Goal: Task Accomplishment & Management: Complete application form

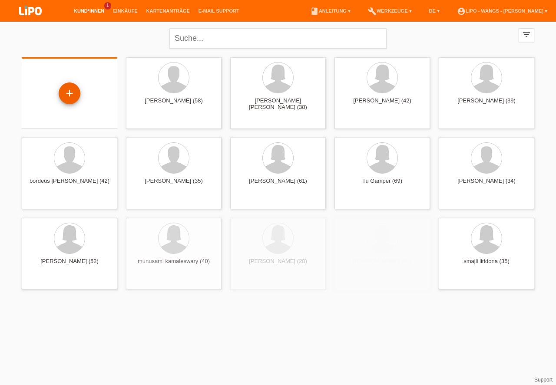
click at [64, 89] on div "+" at bounding box center [69, 93] width 21 height 15
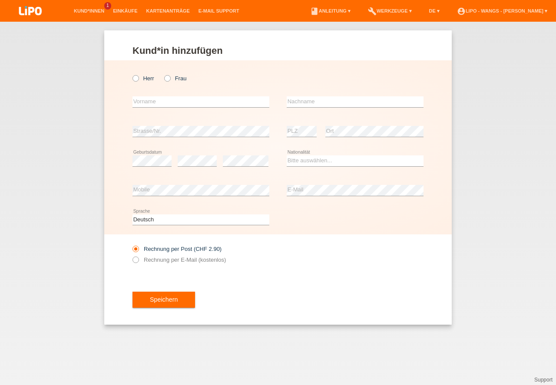
click at [131, 74] on icon at bounding box center [131, 74] width 0 height 0
click at [137, 78] on input "Herr" at bounding box center [135, 78] width 6 height 6
radio input "true"
click at [152, 102] on input "text" at bounding box center [200, 101] width 137 height 11
type input "[PERSON_NAME]"
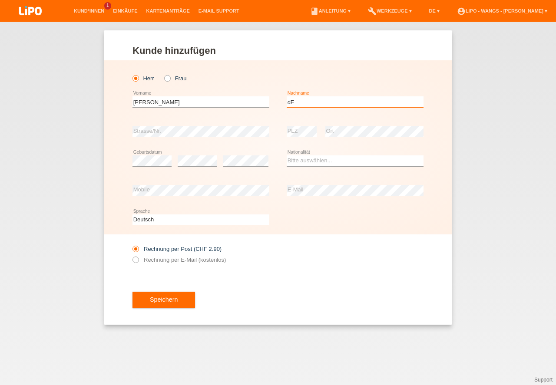
type input "d"
type input "Dernov"
drag, startPoint x: 122, startPoint y: 156, endPoint x: 152, endPoint y: 176, distance: 36.0
click at [122, 155] on div "Herr Frau Nikolaj error Vorname C" at bounding box center [277, 147] width 347 height 174
click at [136, 153] on div "error Geburtsdatum" at bounding box center [151, 161] width 39 height 30
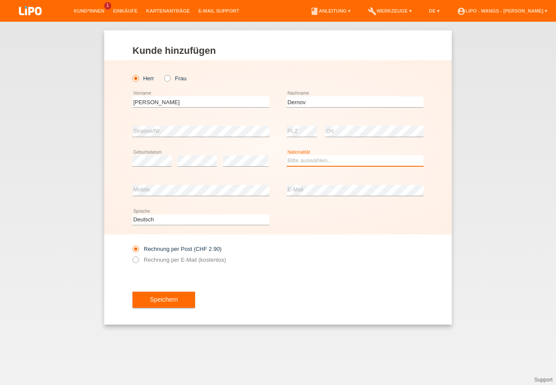
click at [322, 159] on select "Bitte auswählen... Schweiz Deutschland Liechtenstein Österreich ------------ Af…" at bounding box center [355, 160] width 137 height 10
select select "DE"
click at [0, 0] on option "Deutschland" at bounding box center [0, 0] width 0 height 0
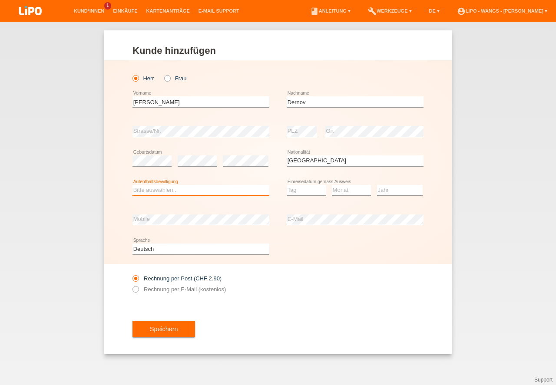
click at [188, 190] on select "Bitte auswählen... C B B - Flüchtlingsstatus Andere" at bounding box center [200, 190] width 137 height 10
select select "B"
click at [0, 0] on option "B" at bounding box center [0, 0] width 0 height 0
click at [301, 192] on select "Tag 01 02 03 04 05 06 07 08 09 10 11" at bounding box center [306, 190] width 39 height 10
click at [347, 190] on select "Monat 01 02 03 04 05 06 07 08 09 10 11" at bounding box center [351, 190] width 39 height 10
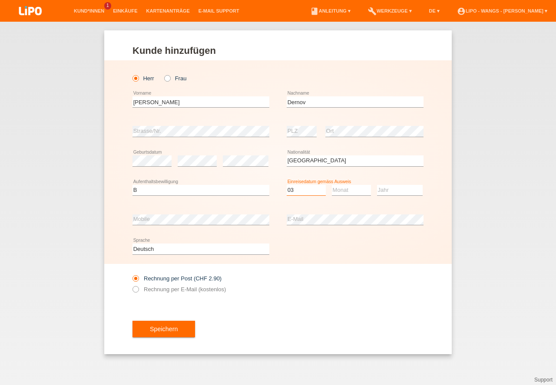
click at [0, 0] on option "Tag" at bounding box center [0, 0] width 0 height 0
click at [299, 189] on select "Tag 01 02 03 04 05 06 07 08 09 10 11" at bounding box center [306, 190] width 39 height 10
select select "26"
click at [335, 189] on select "Monat 01 02 03 04 05 06 07 08 09 10 11" at bounding box center [351, 190] width 39 height 10
click at [406, 192] on select "Jahr 2025 2024 2023 2022 2021 2020 2019 2018 2017 2016 2015 2014 2013 2012 2011…" at bounding box center [400, 190] width 46 height 10
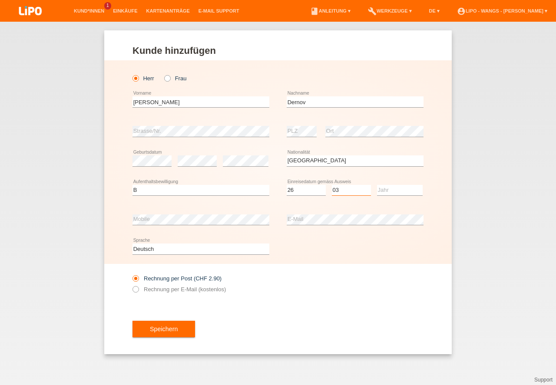
select select "03"
click at [392, 188] on select "Jahr 2025 2024 2023 2022 2021 2020 2019 2018 2017 2016 2015 2014 2013 2012 2011…" at bounding box center [400, 190] width 46 height 10
select select "2024"
click at [0, 0] on option "2024" at bounding box center [0, 0] width 0 height 0
click at [131, 285] on icon at bounding box center [131, 285] width 0 height 0
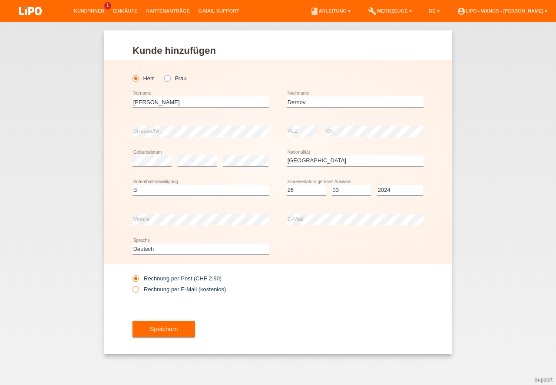
click at [136, 290] on input "Rechnung per E-Mail (kostenlos)" at bounding box center [135, 291] width 6 height 11
radio input "true"
click at [131, 285] on icon at bounding box center [131, 285] width 0 height 0
click at [136, 290] on input "Rechnung per E-Mail (kostenlos)" at bounding box center [135, 291] width 6 height 11
click at [154, 332] on button "Speichern" at bounding box center [163, 329] width 63 height 17
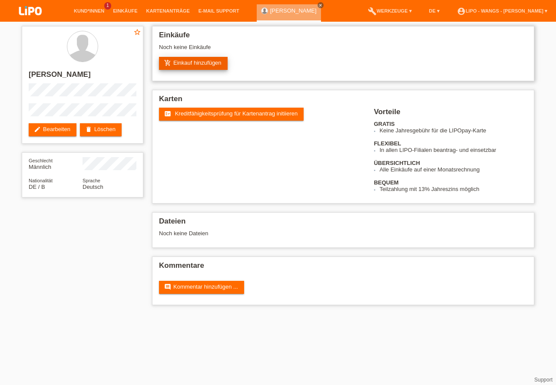
click at [192, 63] on link "add_shopping_cart Einkauf hinzufügen" at bounding box center [193, 63] width 69 height 13
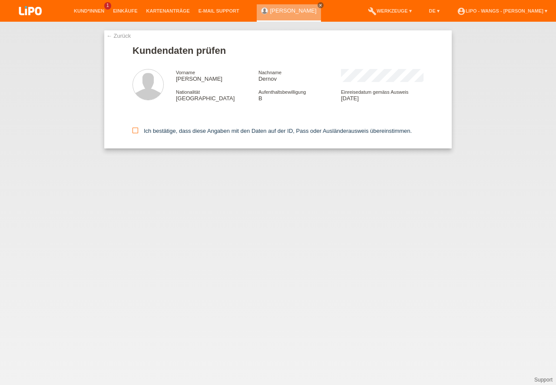
click at [136, 129] on icon at bounding box center [135, 131] width 6 height 6
click at [136, 129] on input "Ich bestätige, dass diese Angaben mit den Daten auf der ID, Pass oder Ausländer…" at bounding box center [135, 131] width 6 height 6
click at [136, 129] on icon at bounding box center [135, 131] width 6 height 6
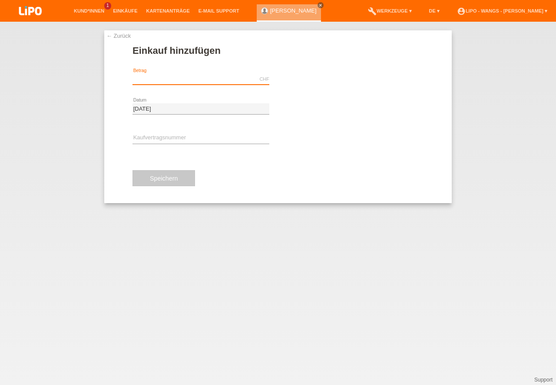
click at [156, 76] on input "text" at bounding box center [200, 79] width 137 height 11
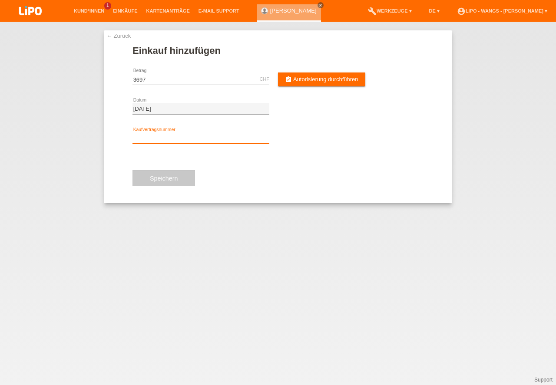
click at [185, 135] on input "text" at bounding box center [200, 138] width 137 height 11
type input "3697.00"
type input "T84681"
click at [178, 177] on button "Speichern" at bounding box center [163, 178] width 63 height 17
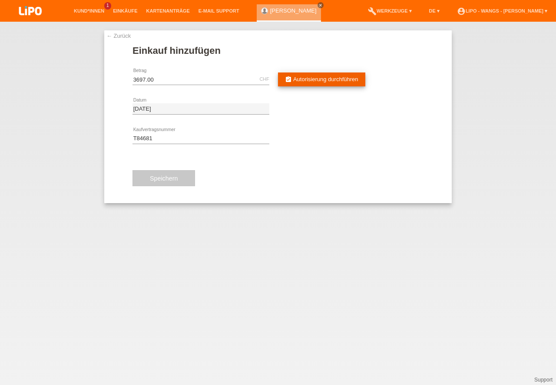
click at [317, 79] on span "Autorisierung durchführen" at bounding box center [325, 79] width 65 height 7
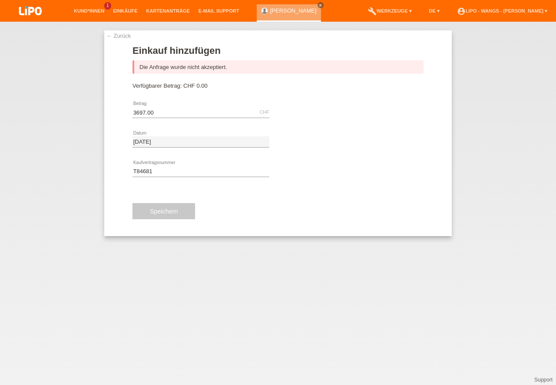
click at [124, 35] on link "← Zurück" at bounding box center [118, 36] width 24 height 7
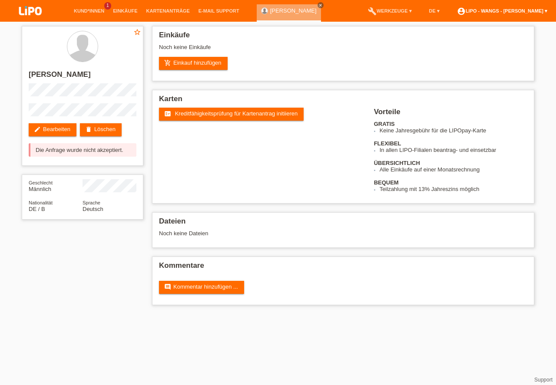
click at [516, 10] on link "account_circle LIPO - Wangs - [PERSON_NAME] ▾" at bounding box center [502, 10] width 99 height 5
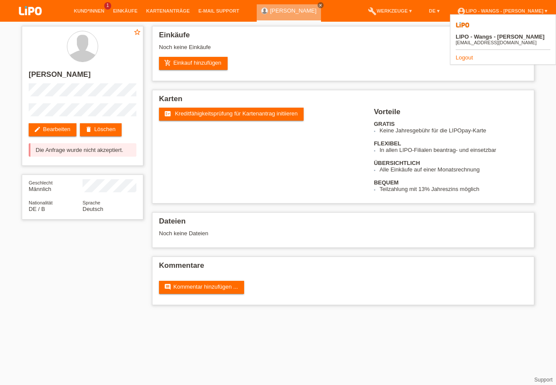
click at [459, 54] on link "Logout" at bounding box center [464, 57] width 17 height 7
